Goal: Task Accomplishment & Management: Manage account settings

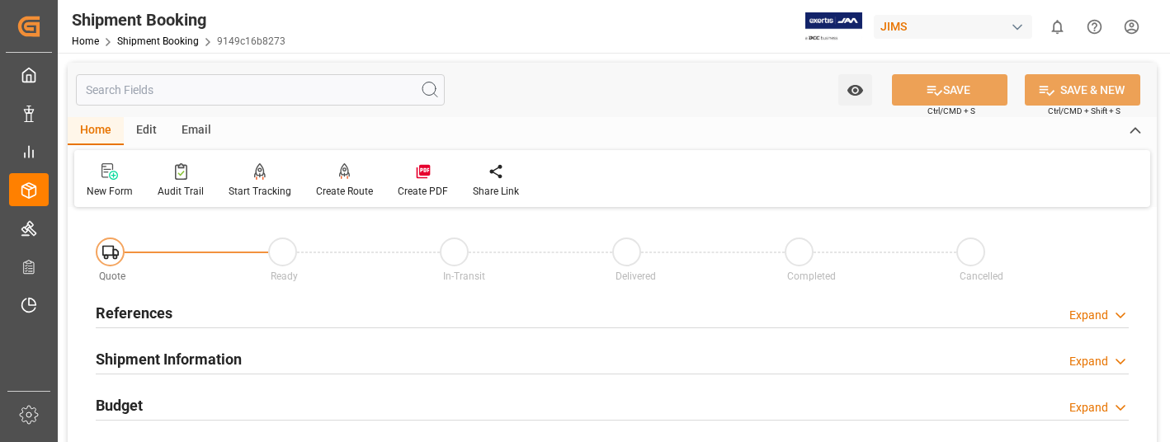
click at [1131, 26] on html "Created by potrace 1.15, written by Peter Selinger 2001-2017 Created by potrace…" at bounding box center [585, 221] width 1170 height 442
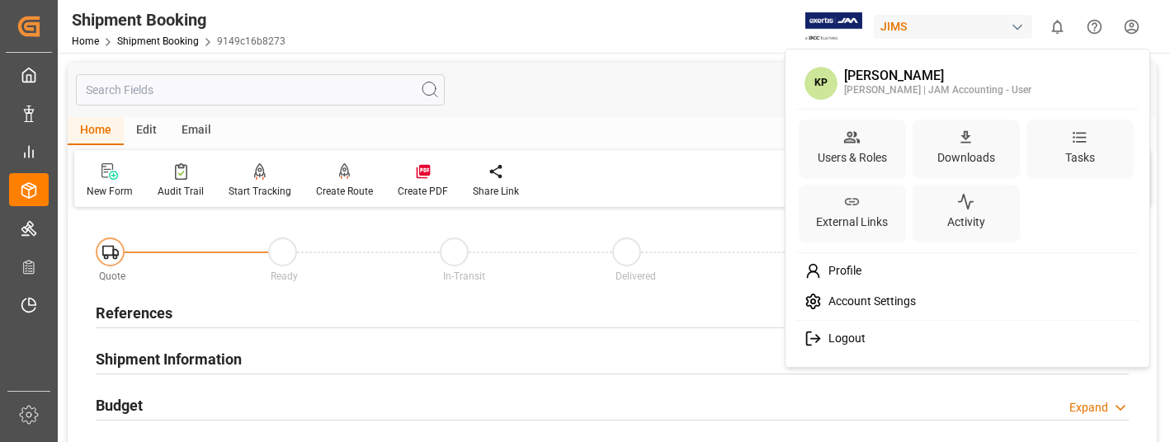
click at [859, 333] on span "Logout" at bounding box center [844, 339] width 44 height 15
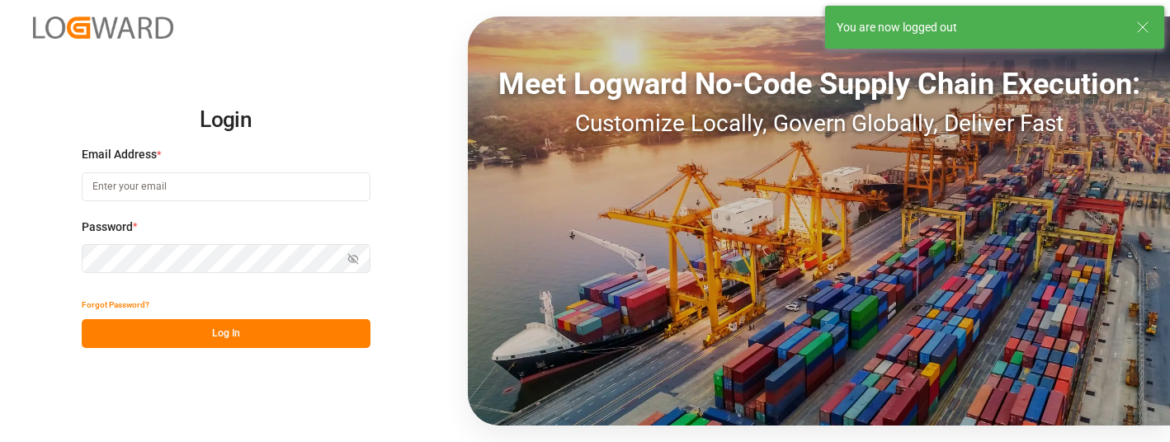
type input "karen.pilon@americanmusicandsound.com"
